Goal: Task Accomplishment & Management: Manage account settings

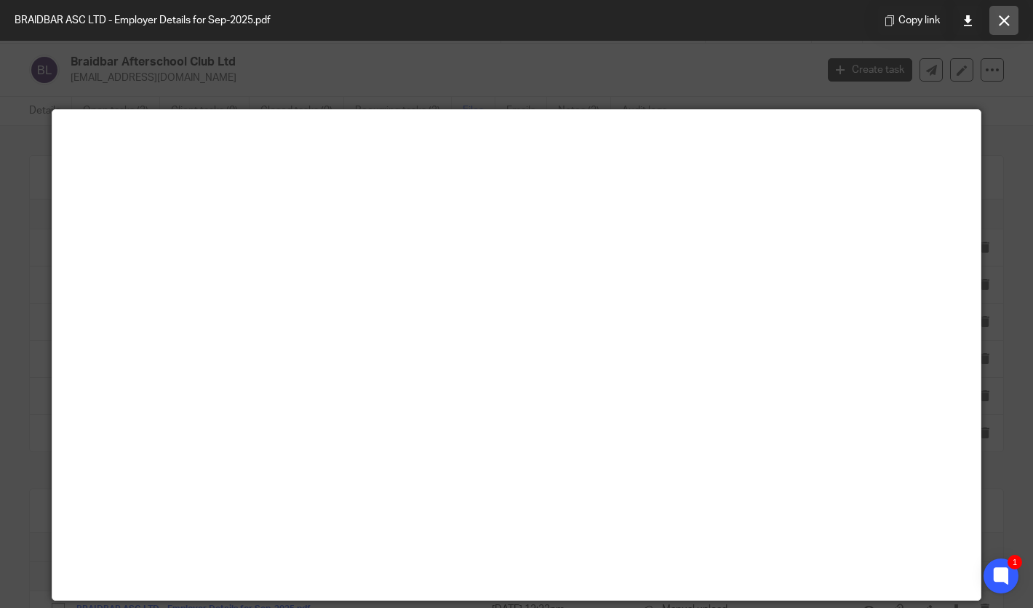
scroll to position [303, 0]
click at [1004, 16] on icon at bounding box center [1004, 20] width 11 height 11
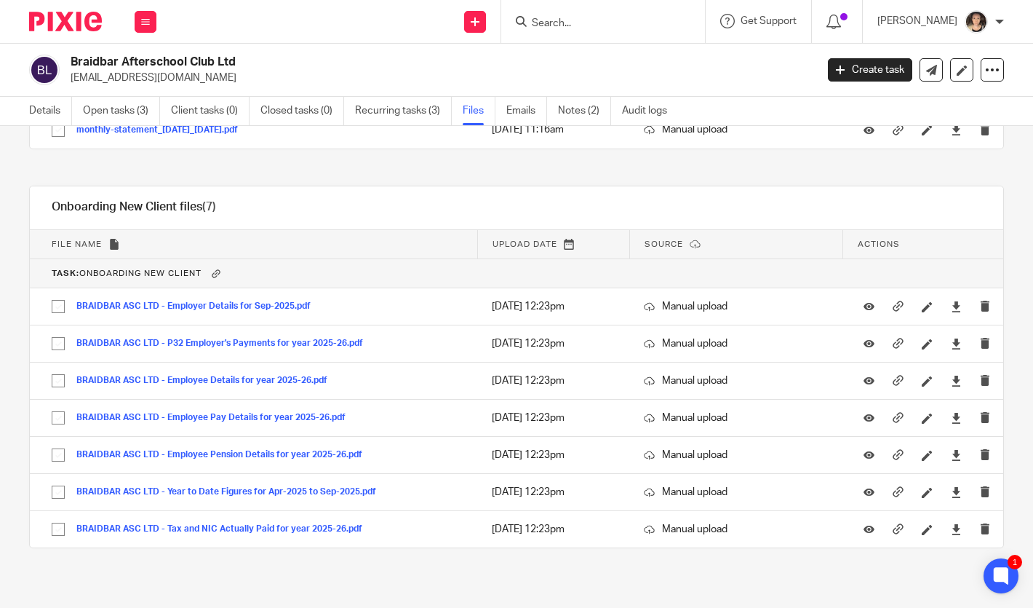
click at [597, 26] on input "Search" at bounding box center [595, 23] width 131 height 13
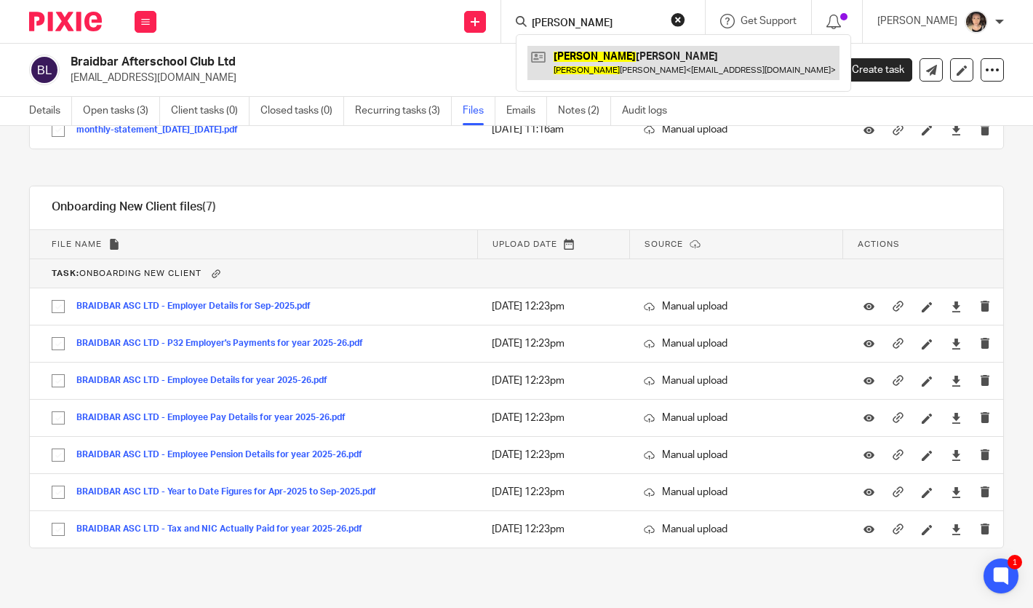
type input "oliver"
click at [600, 64] on link at bounding box center [684, 62] width 312 height 33
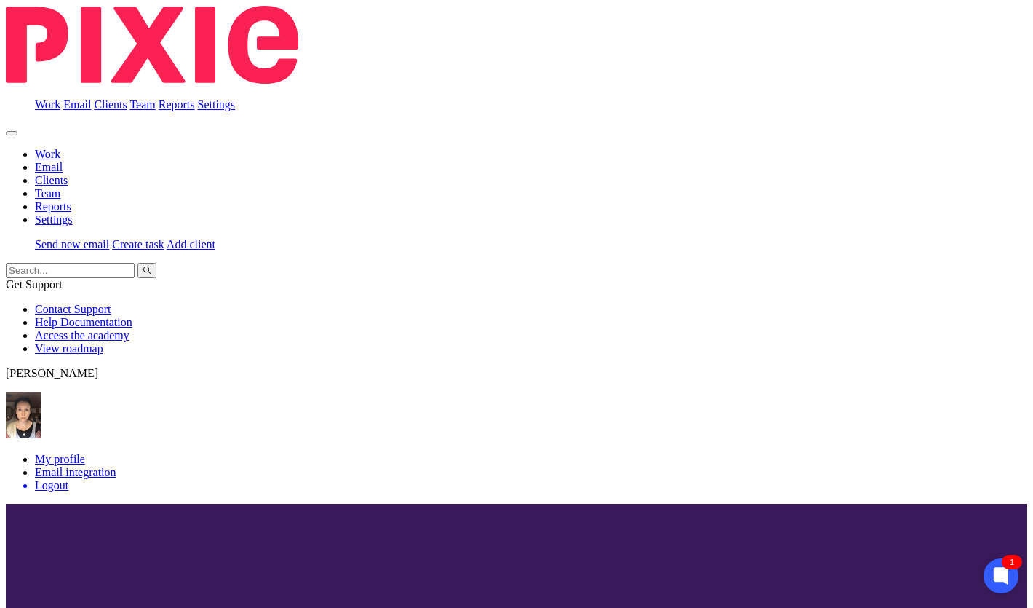
scroll to position [206, 0]
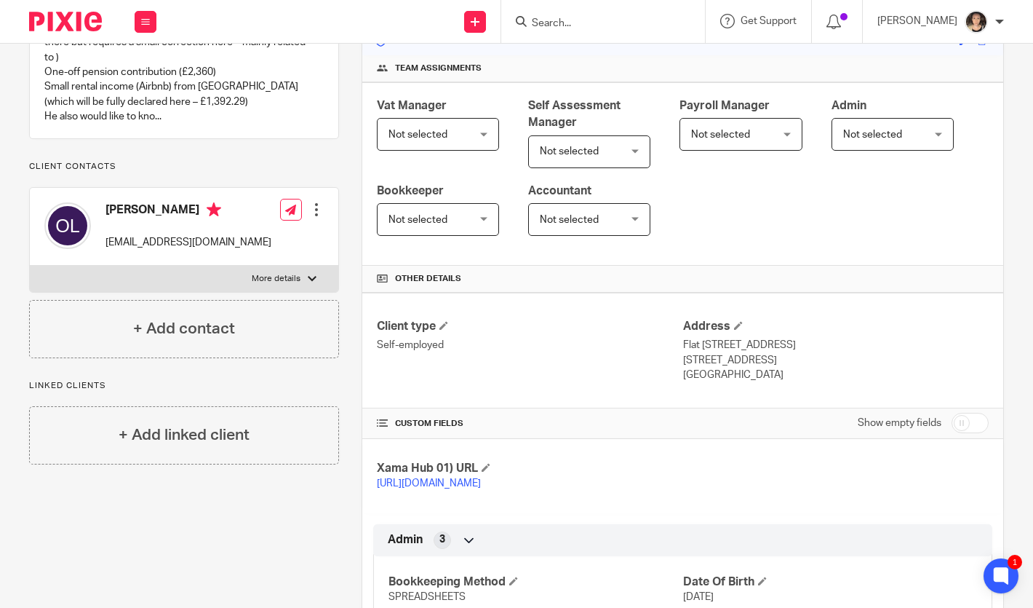
click at [579, 146] on span "Not selected" at bounding box center [569, 151] width 59 height 10
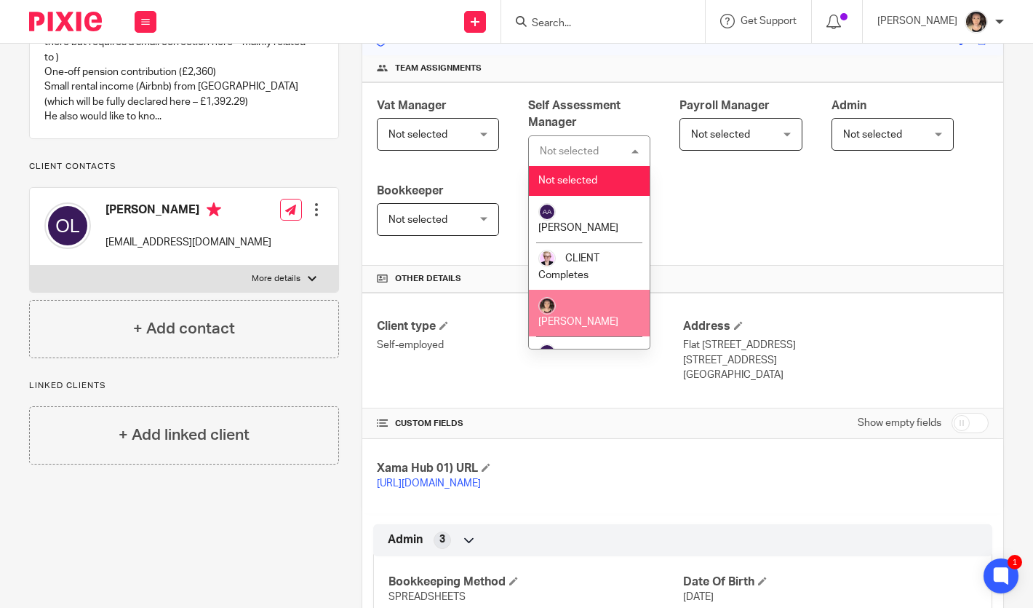
click at [586, 317] on span "[PERSON_NAME]" at bounding box center [579, 322] width 80 height 10
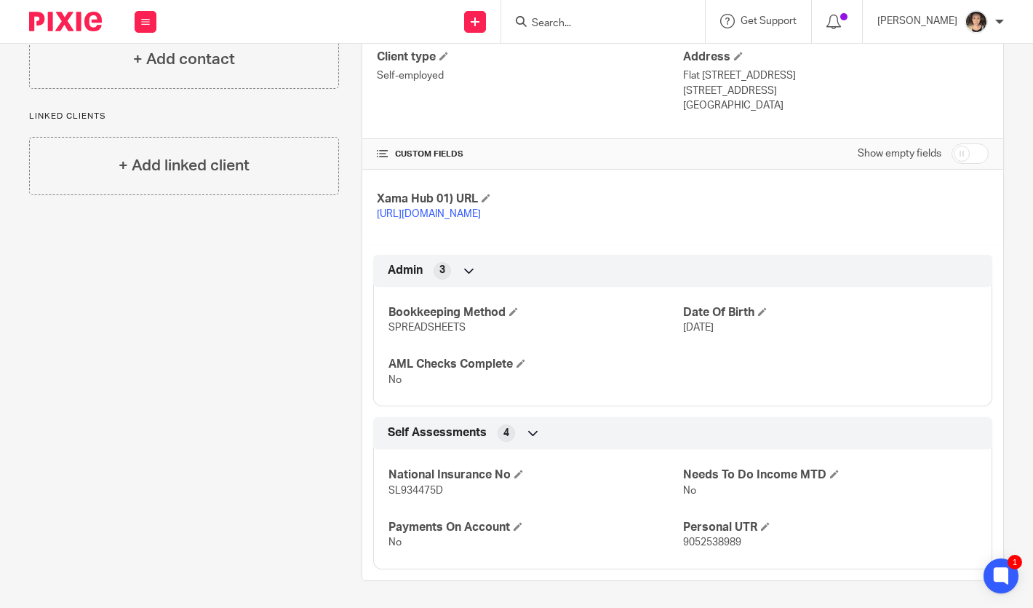
scroll to position [488, 0]
click at [977, 141] on input "checkbox" at bounding box center [970, 151] width 37 height 20
checkbox input "true"
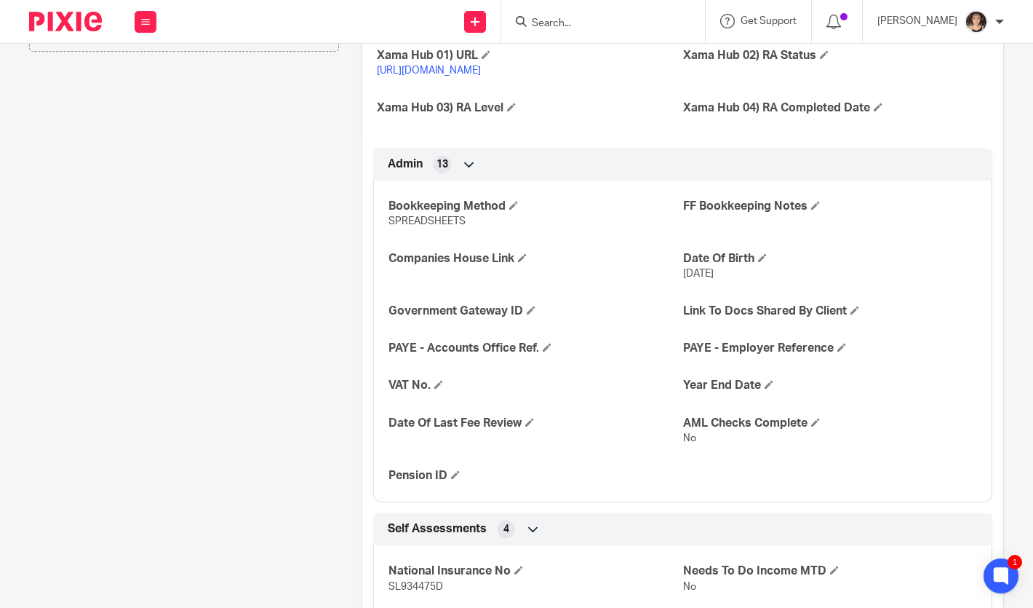
scroll to position [620, 0]
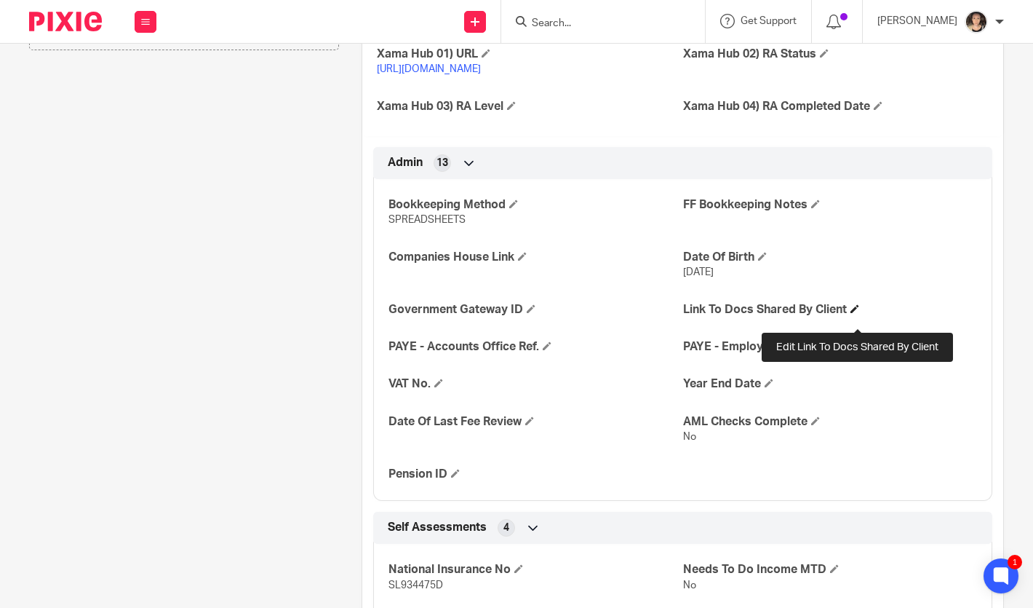
click at [855, 313] on span at bounding box center [855, 308] width 9 height 9
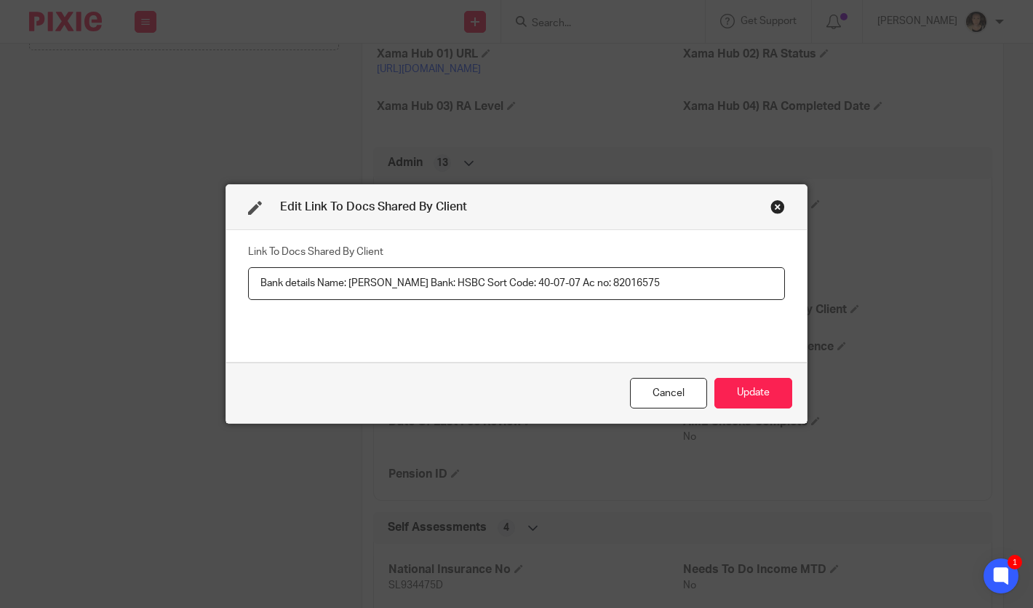
drag, startPoint x: 410, startPoint y: 283, endPoint x: 224, endPoint y: 273, distance: 185.8
click at [224, 273] on div "Edit Link To Docs Shared By Client Link To Docs Shared By Client Bank details N…" at bounding box center [516, 304] width 1033 height 608
type input "Bank: HSBC Sort Code: 40-07-07 Ac no: 82016575"
click at [739, 389] on button "Update" at bounding box center [754, 393] width 78 height 31
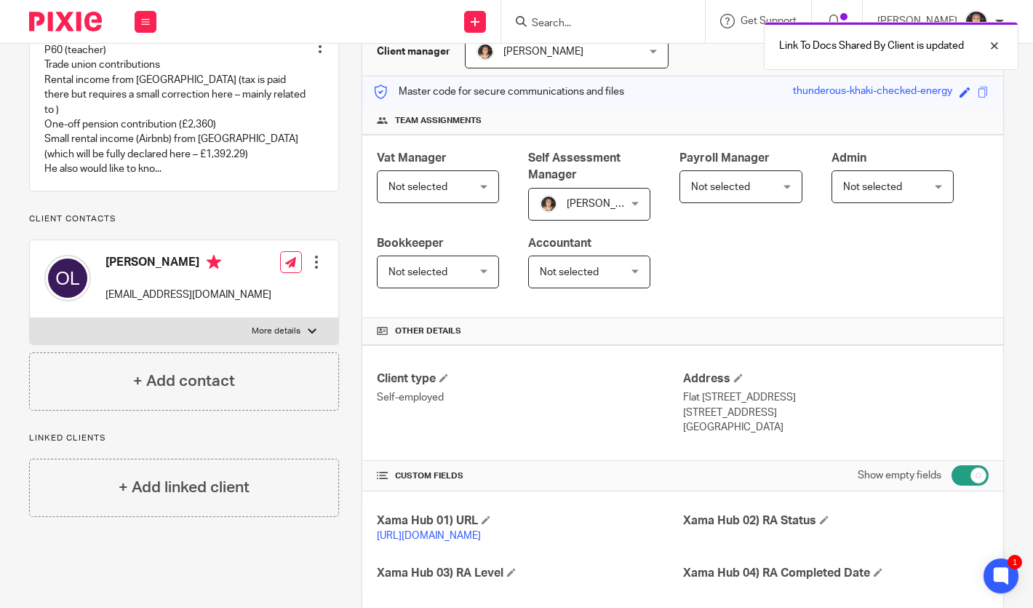
scroll to position [0, 0]
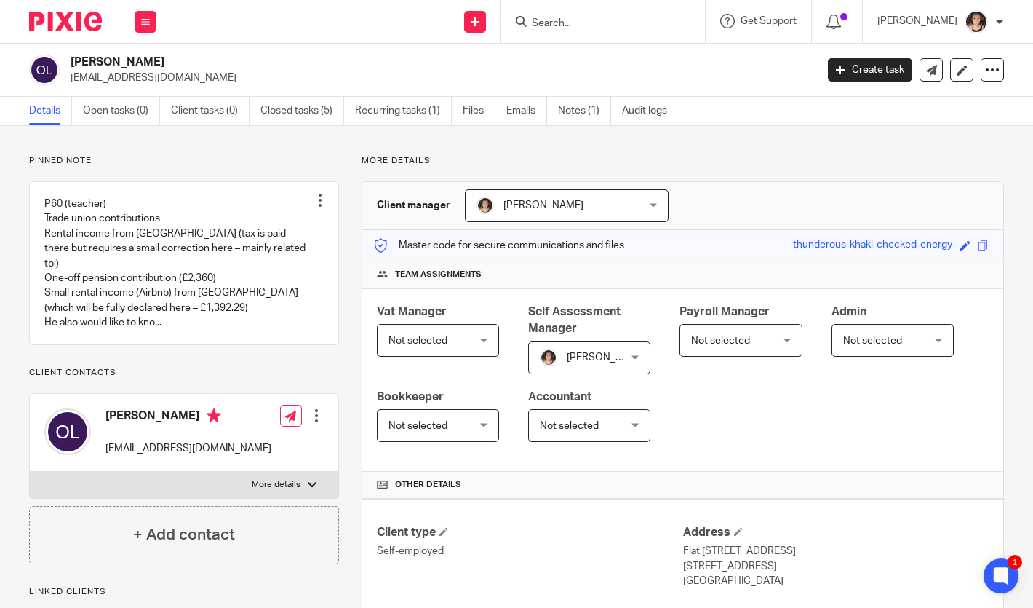
click at [617, 26] on input "Search" at bounding box center [595, 23] width 131 height 13
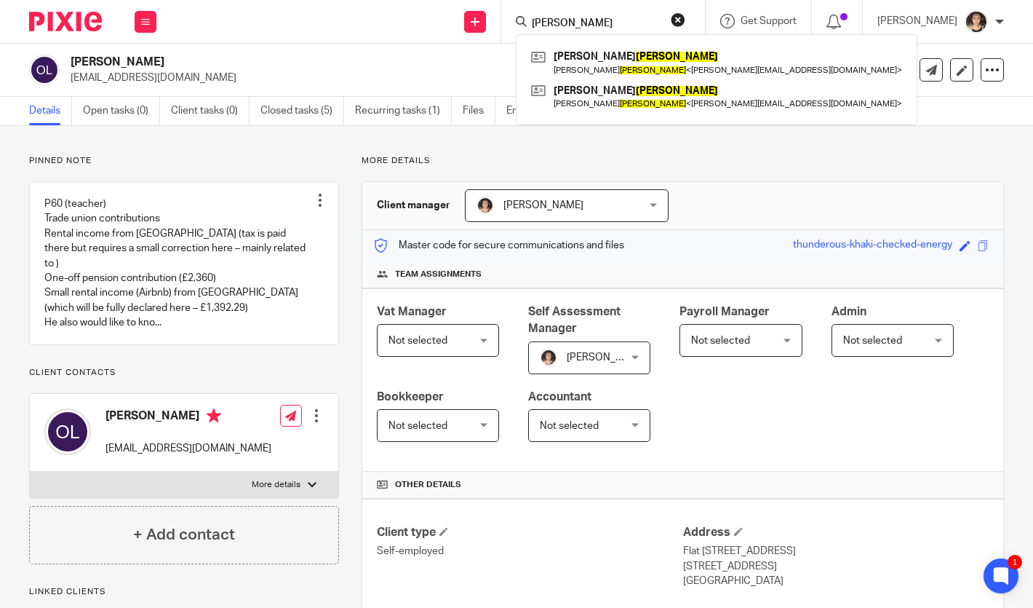
type input "billings"
click button "submit" at bounding box center [0, 0] width 0 height 0
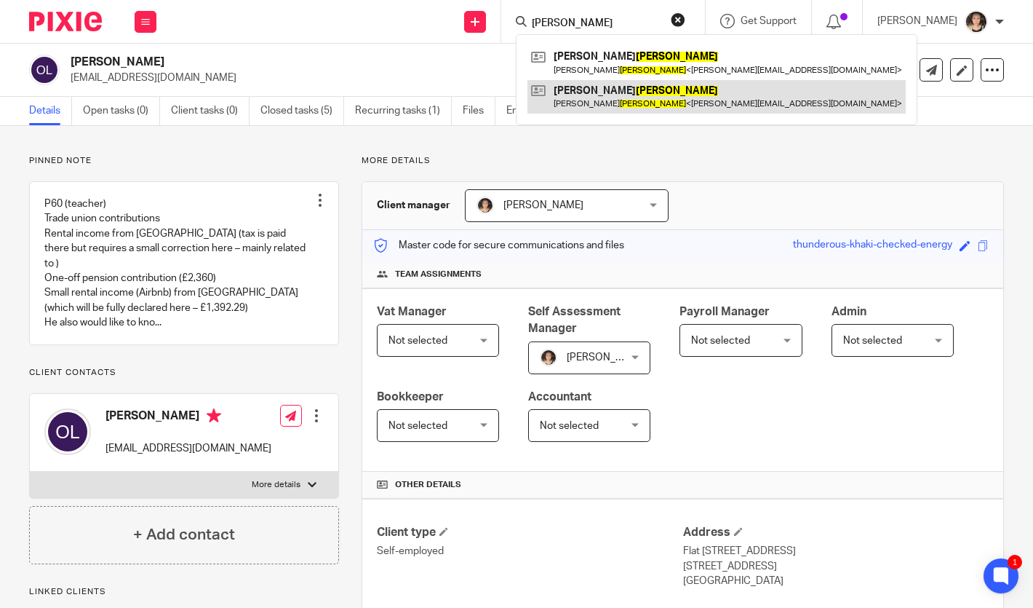
click at [646, 86] on link at bounding box center [717, 96] width 378 height 33
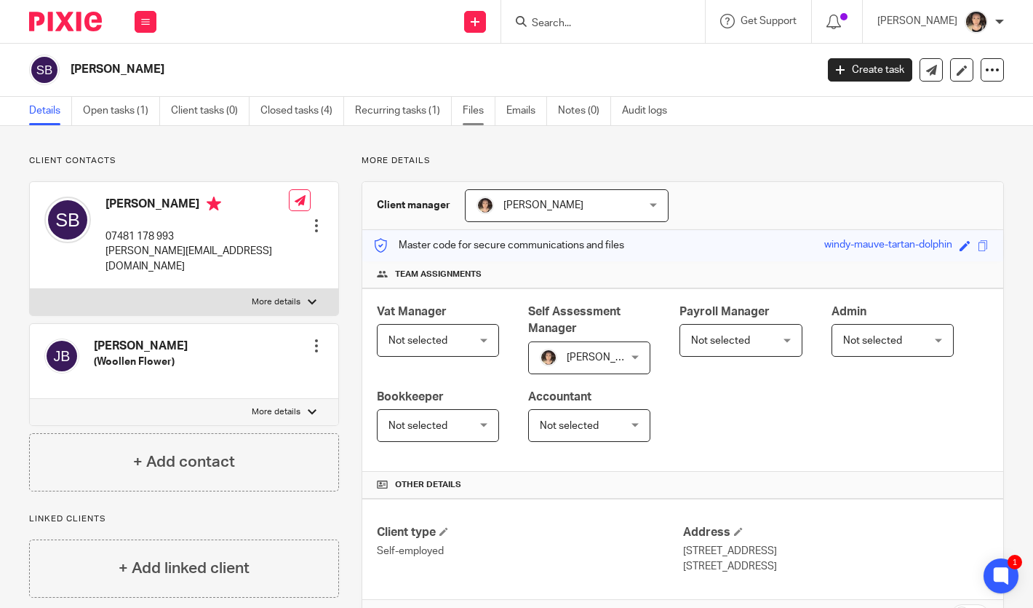
click at [477, 117] on link "Files" at bounding box center [479, 111] width 33 height 28
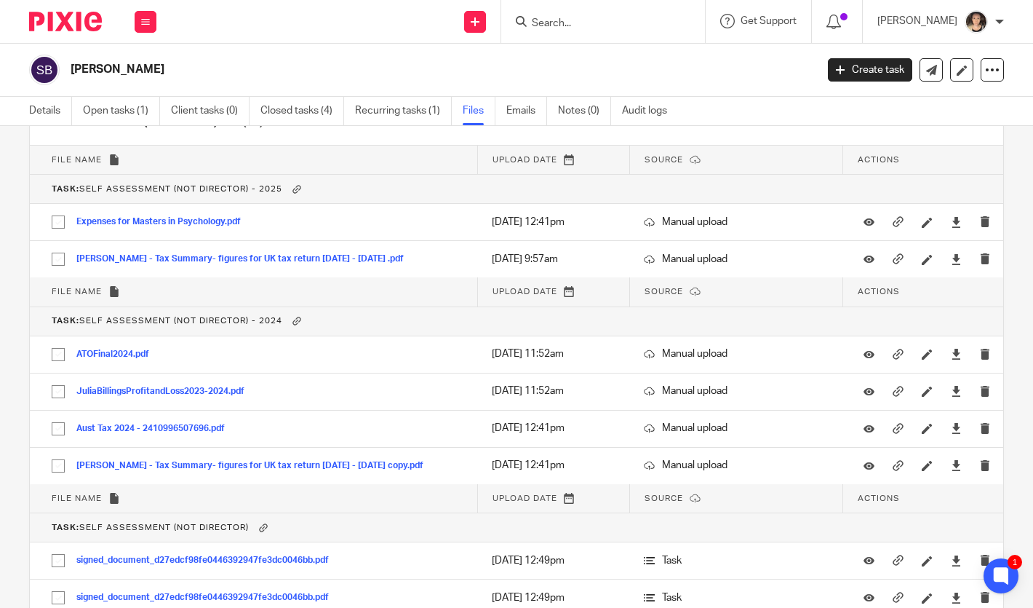
scroll to position [322, 0]
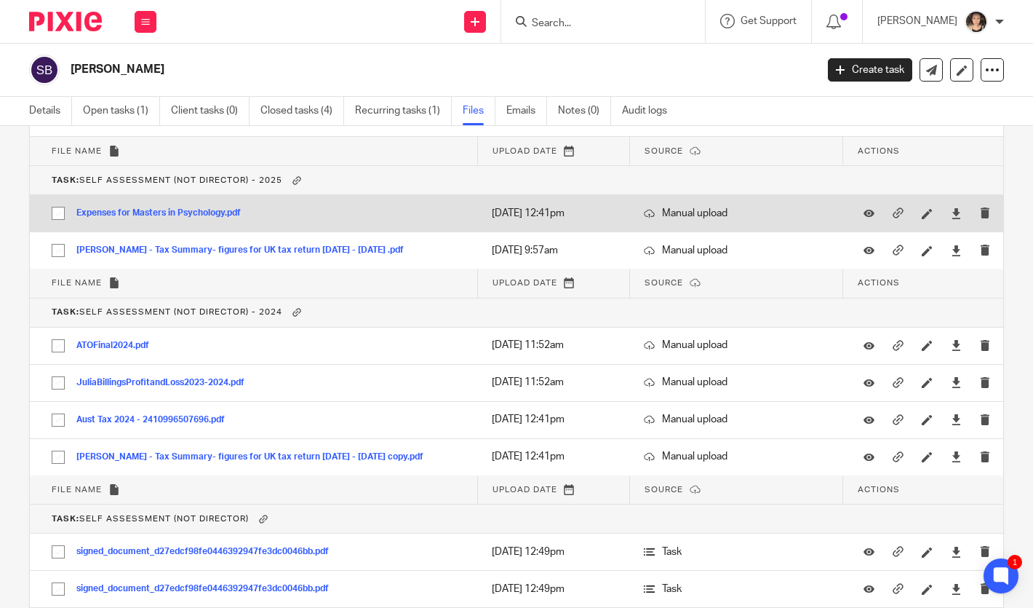
click at [168, 212] on button "Expenses for Masters in Psychology.pdf" at bounding box center [163, 213] width 175 height 10
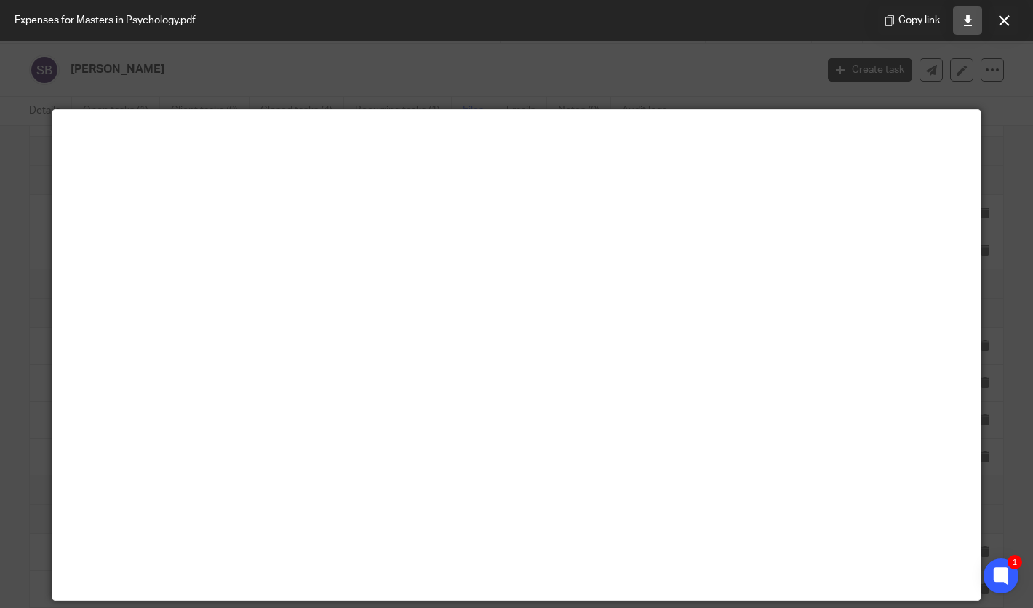
click at [966, 27] on link at bounding box center [967, 20] width 29 height 29
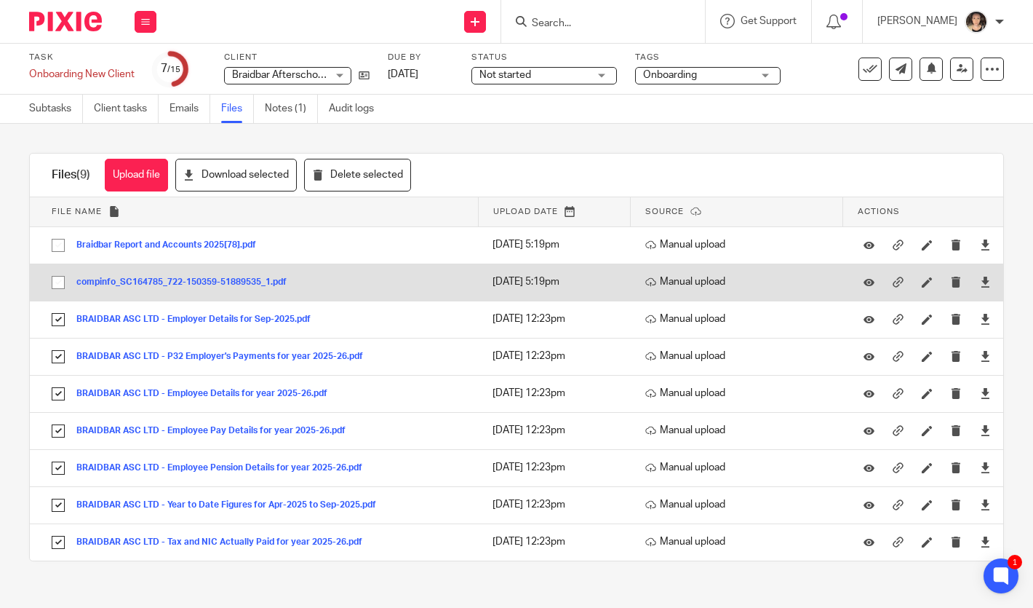
click at [129, 282] on button "compinfo_SC164785_722-150359-51889535_1.pdf" at bounding box center [186, 282] width 221 height 10
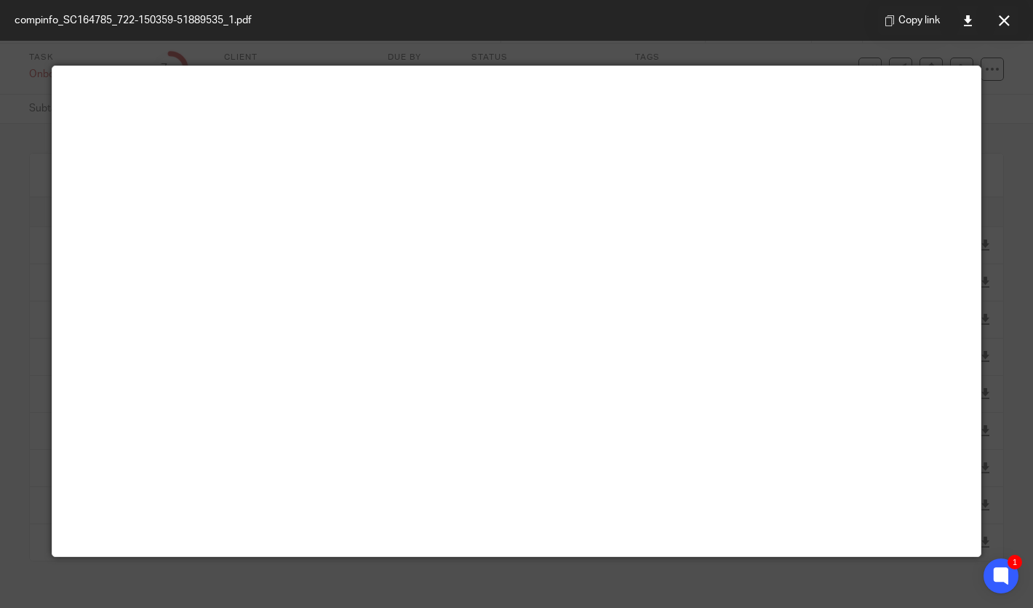
scroll to position [42, 0]
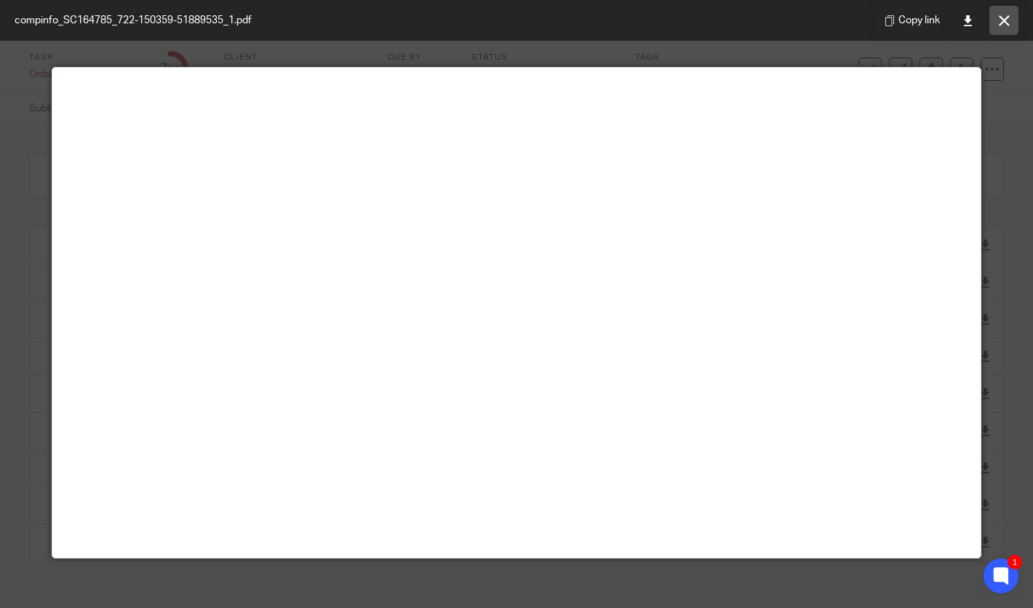
click at [1001, 18] on icon at bounding box center [1004, 20] width 11 height 11
